Goal: Find specific page/section: Locate item on page

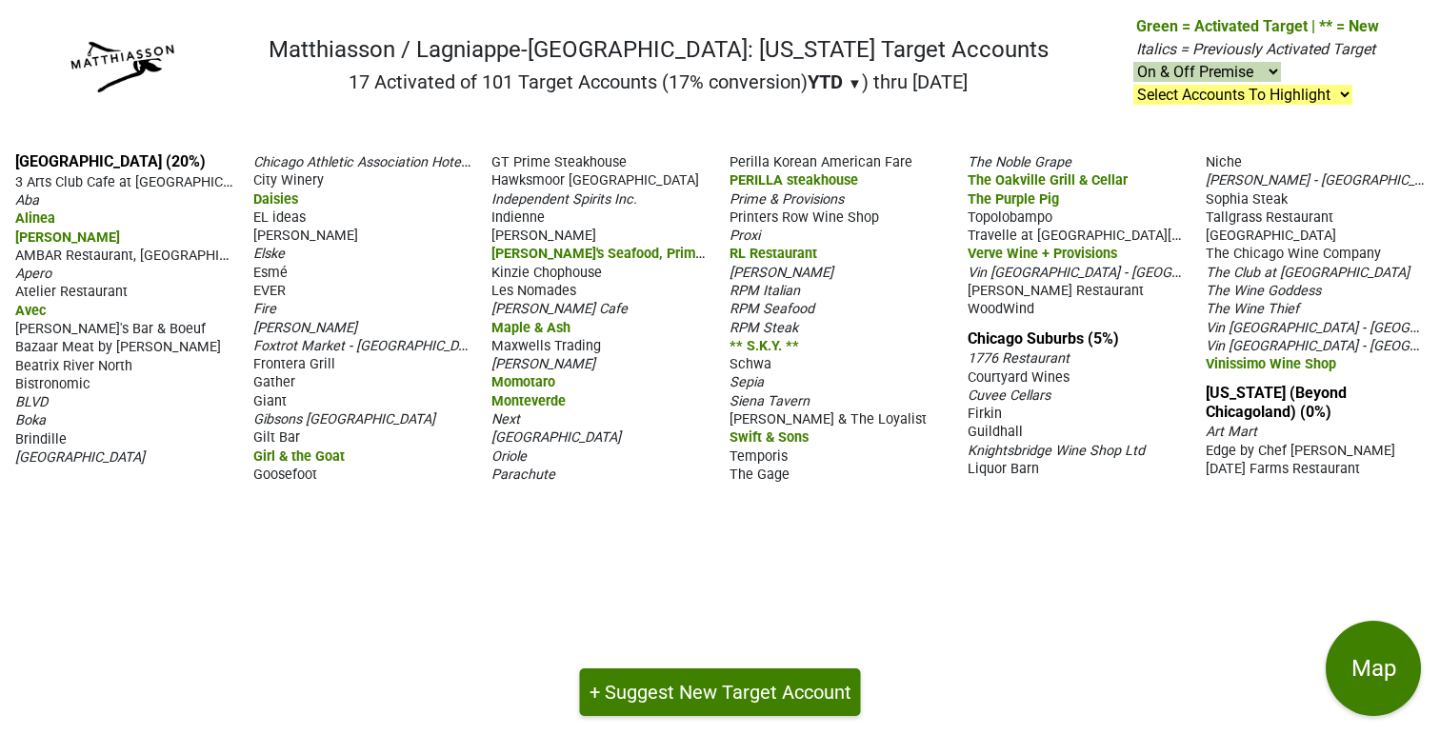
click at [83, 255] on span "AMBAR Restaurant, [GEOGRAPHIC_DATA]" at bounding box center [142, 255] width 255 height 18
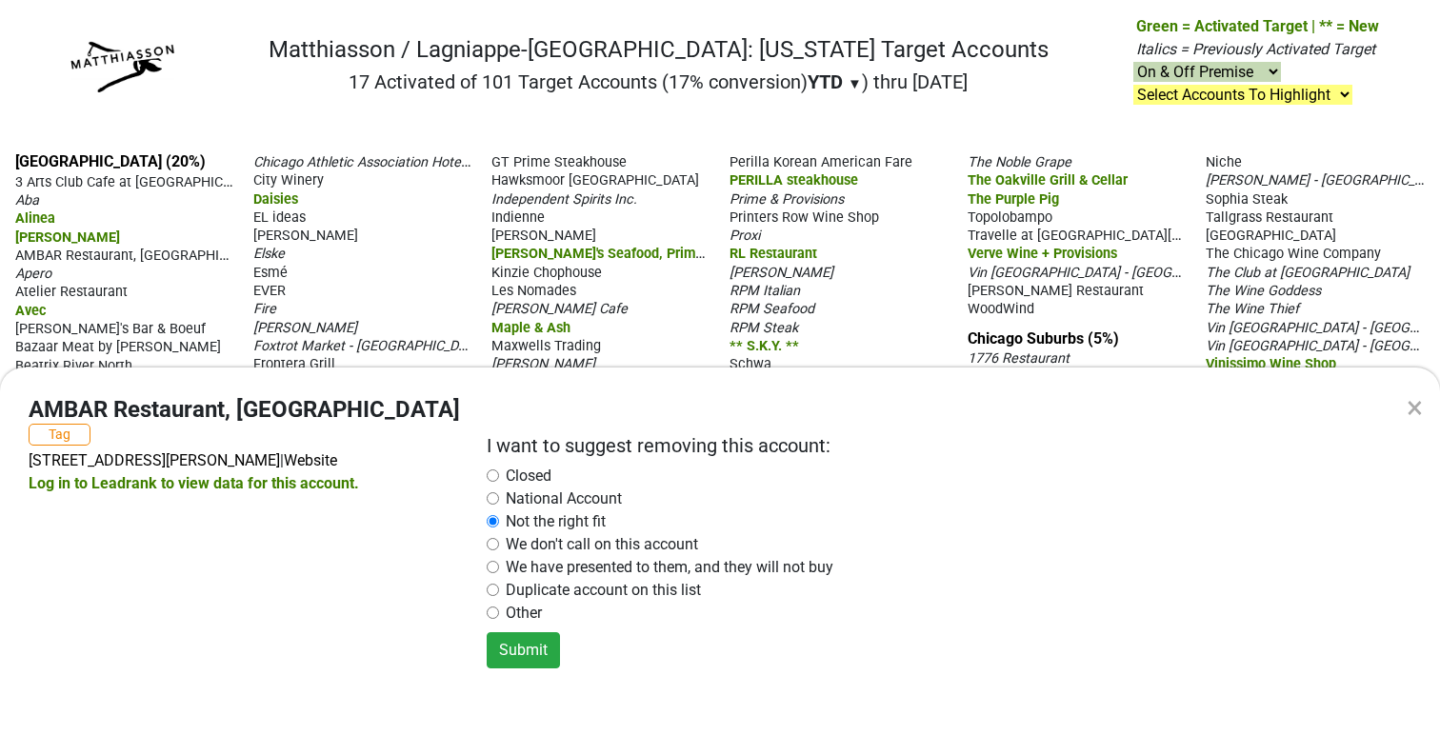
click at [412, 301] on div "× AMBAR Restaurant, [GEOGRAPHIC_DATA] Tag [STREET_ADDRESS][PERSON_NAME] | Websi…" at bounding box center [720, 367] width 1440 height 735
radio input "false"
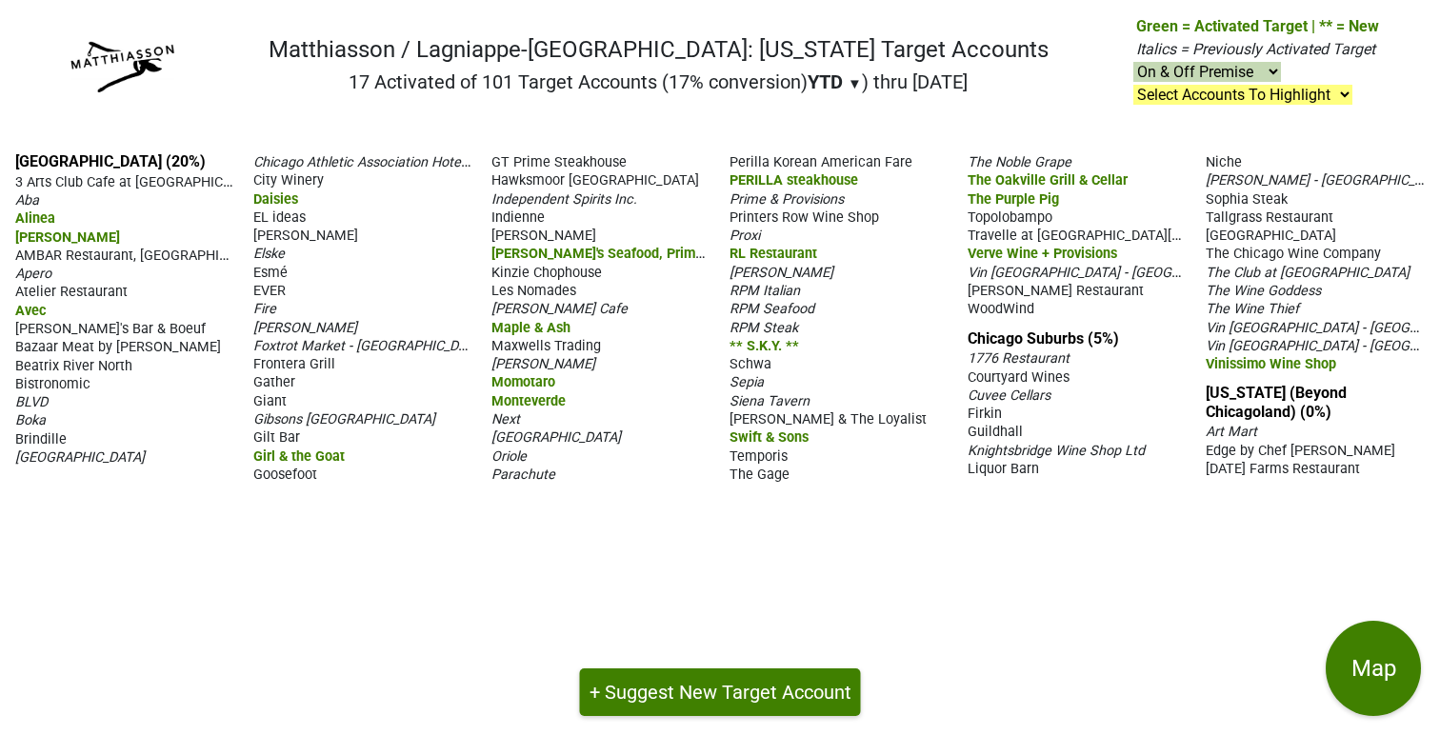
click at [835, 415] on span "[PERSON_NAME] & The Loyalist" at bounding box center [827, 419] width 197 height 16
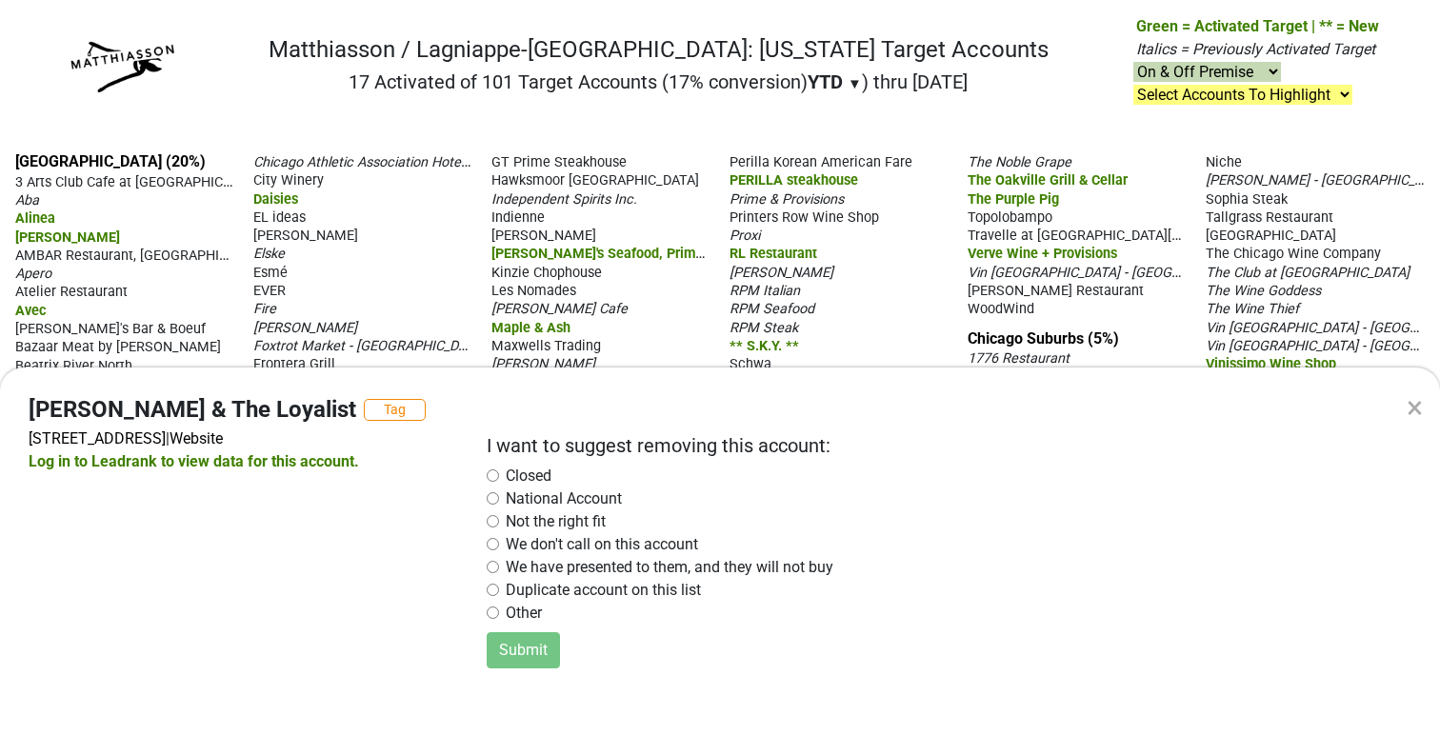
click at [912, 303] on div "× [PERSON_NAME] & The Loyalist Tag [STREET_ADDRESS] | Website Log in to Leadran…" at bounding box center [720, 367] width 1440 height 735
